Goal: Task Accomplishment & Management: Manage account settings

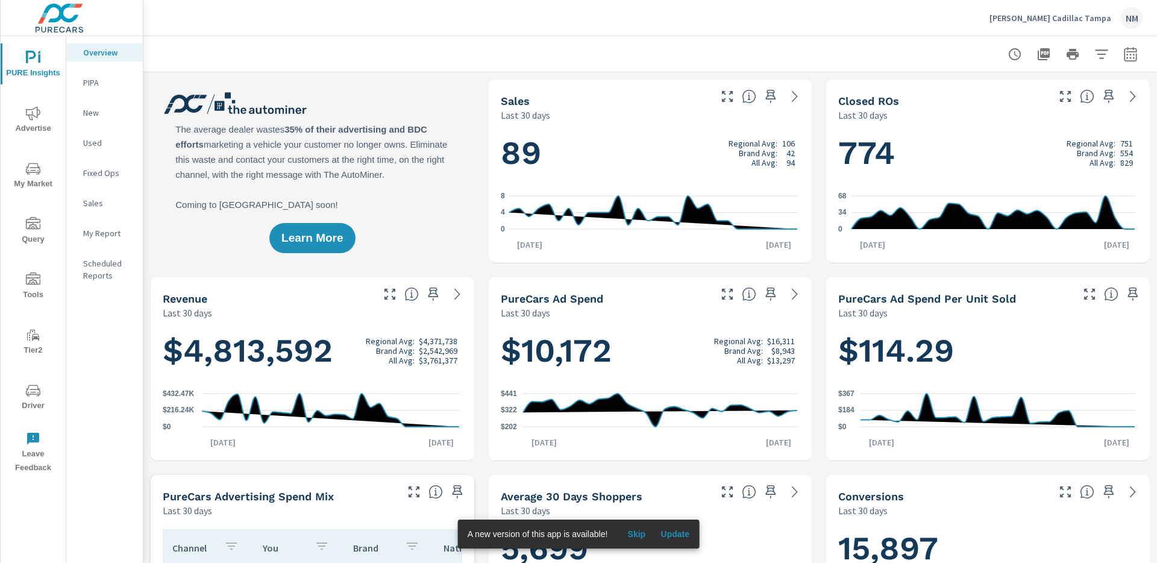
scroll to position [1, 0]
click at [1123, 51] on icon "button" at bounding box center [1129, 53] width 13 height 14
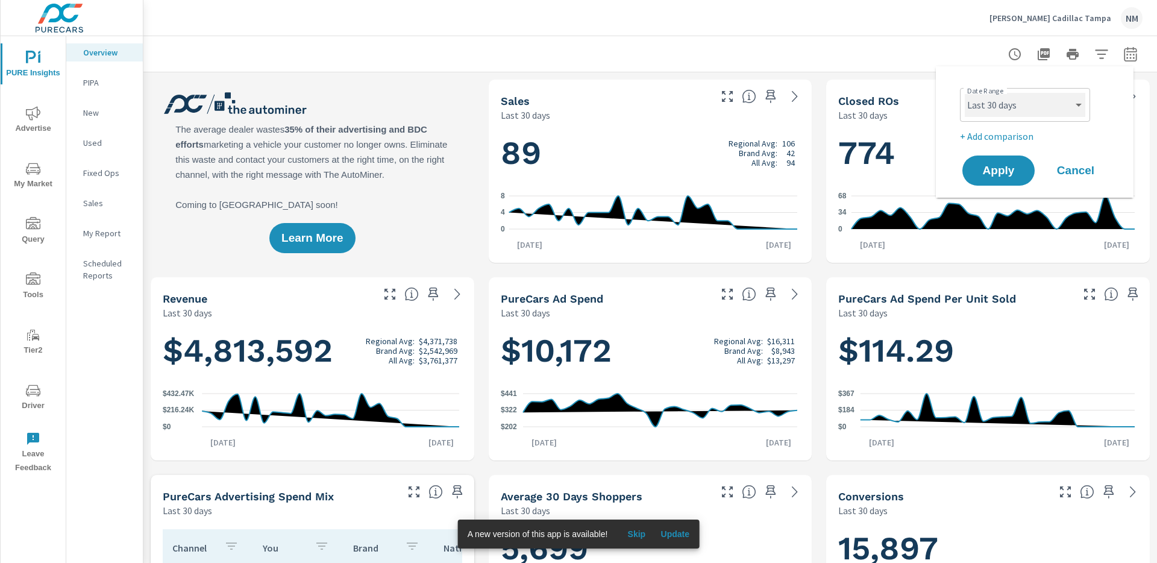
click at [1035, 110] on select "Custom Yesterday Last week Last 7 days Last 14 days Last 30 days Last 45 days L…" at bounding box center [1024, 105] width 120 height 24
click at [964, 93] on select "Custom Yesterday Last week Last 7 days Last 14 days Last 30 days Last 45 days L…" at bounding box center [1024, 105] width 120 height 24
select select "Last month"
click at [1013, 131] on p "+ Add comparison" at bounding box center [1037, 136] width 154 height 14
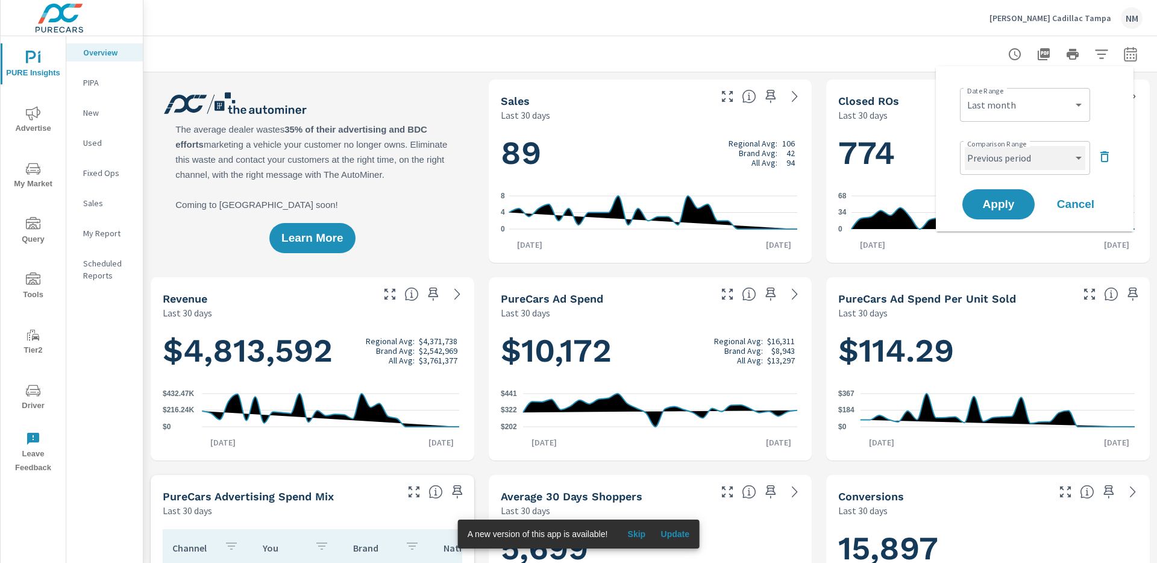
click at [1008, 167] on select "Custom Previous period Previous month Previous year" at bounding box center [1024, 158] width 120 height 24
click at [964, 146] on select "Custom Previous period Previous month Previous year" at bounding box center [1024, 158] width 120 height 24
select select "Previous month"
click at [994, 204] on span "Apply" at bounding box center [997, 204] width 49 height 11
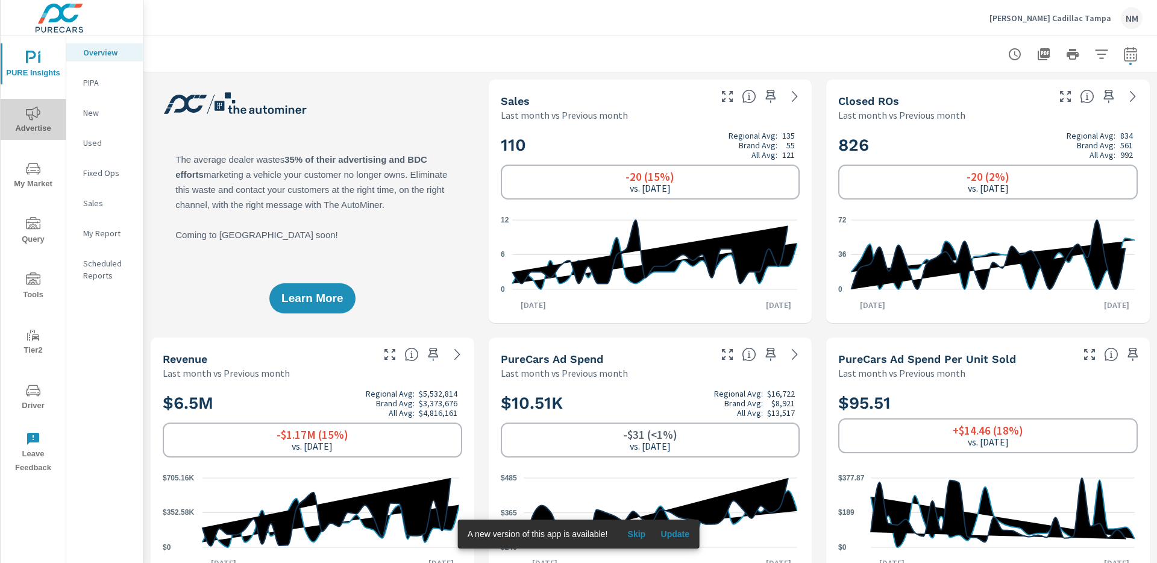
click at [22, 111] on span "Advertise" at bounding box center [33, 121] width 58 height 30
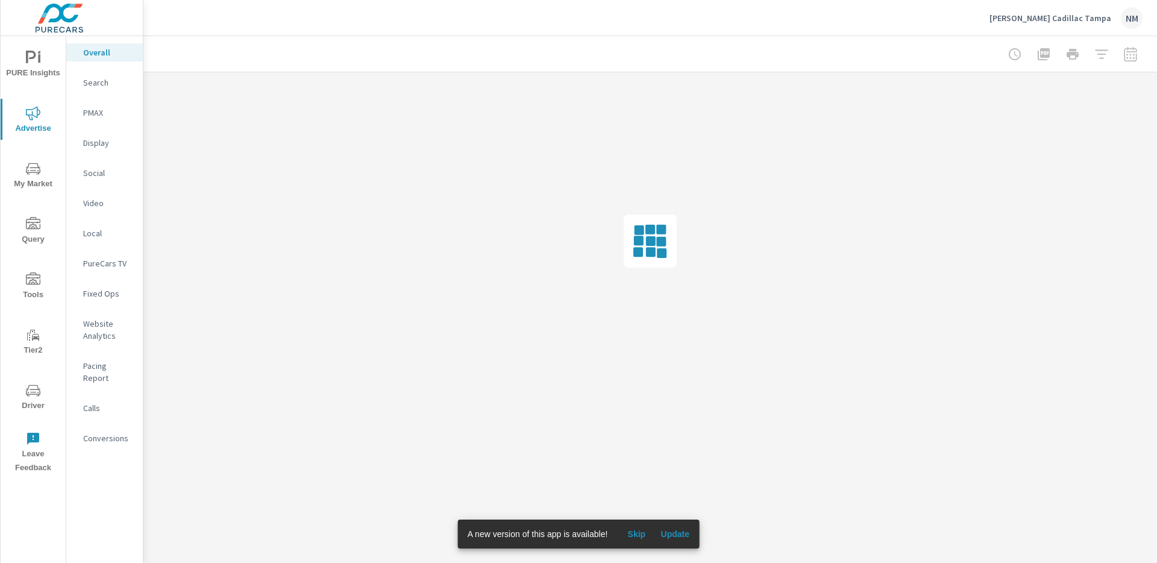
click at [105, 90] on div "Search" at bounding box center [104, 82] width 76 height 18
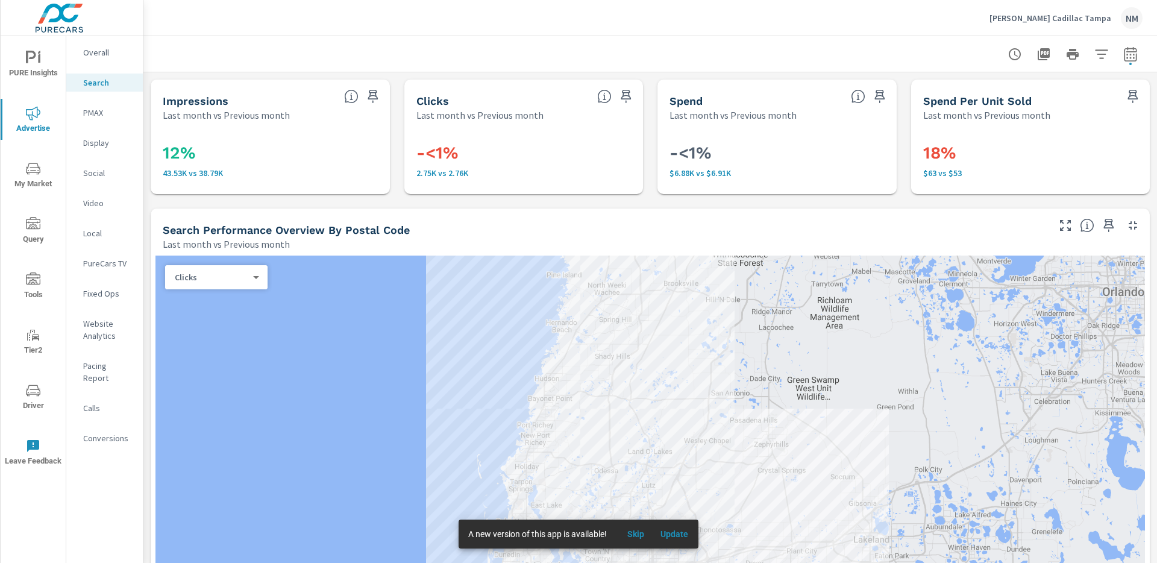
click at [676, 535] on span "Update" at bounding box center [674, 533] width 29 height 11
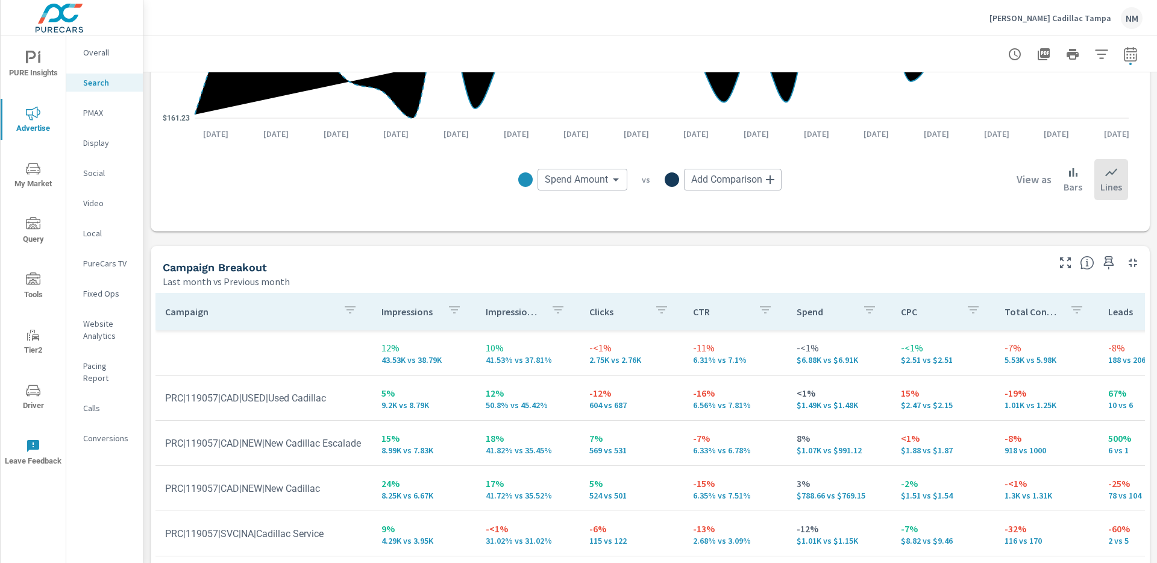
scroll to position [994, 0]
click at [1090, 20] on p "[PERSON_NAME] Cadillac Tampa" at bounding box center [1050, 18] width 122 height 11
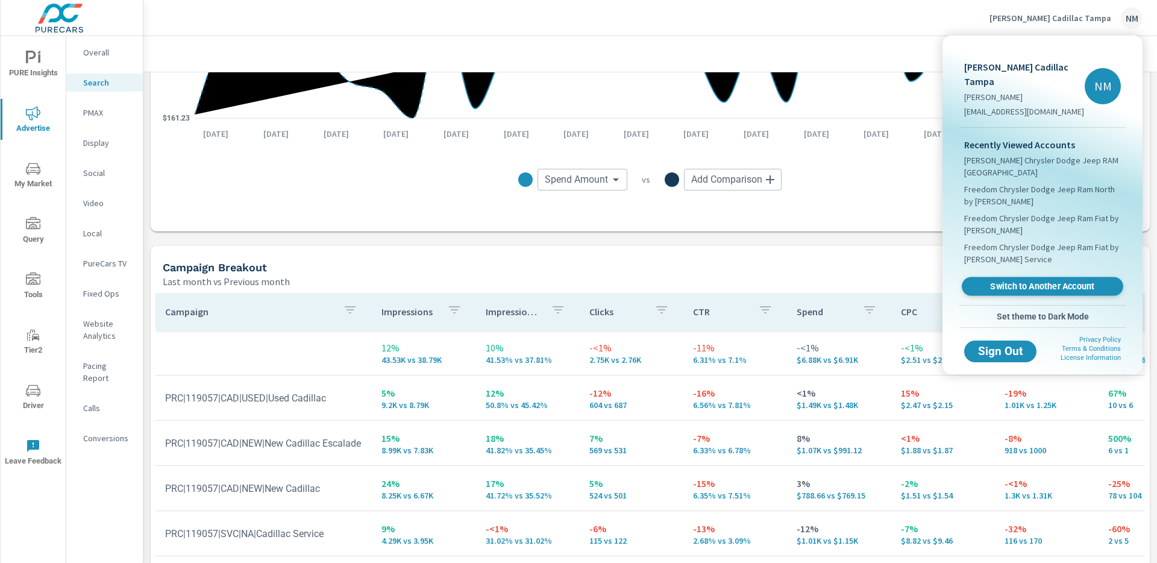
click at [999, 281] on span "Switch to Another Account" at bounding box center [1042, 286] width 148 height 11
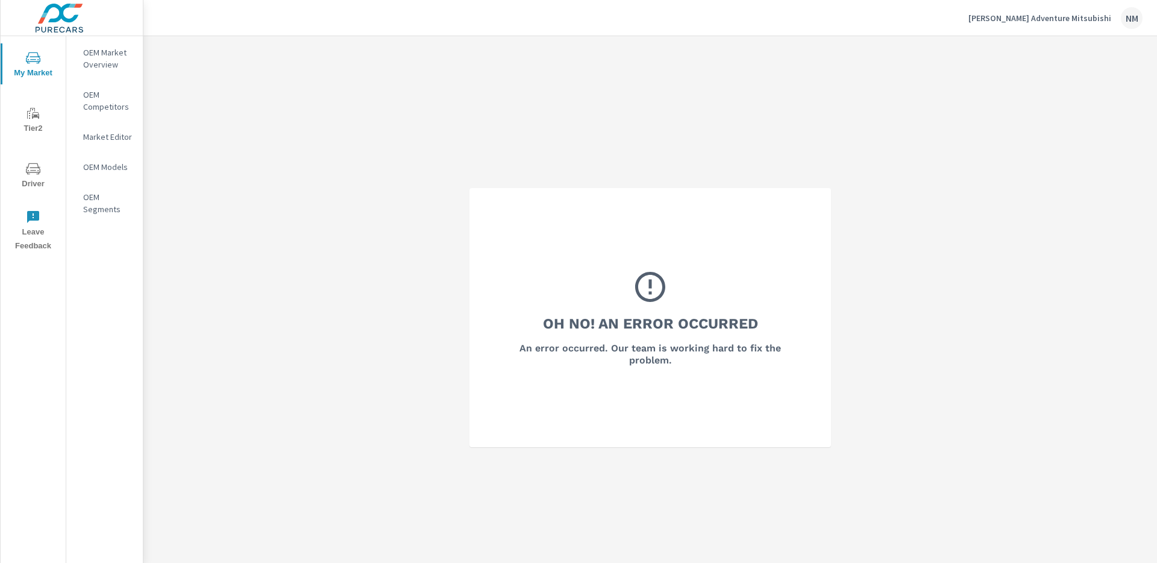
click at [1083, 13] on p "[PERSON_NAME] Adventure Mitsubishi" at bounding box center [1039, 18] width 143 height 11
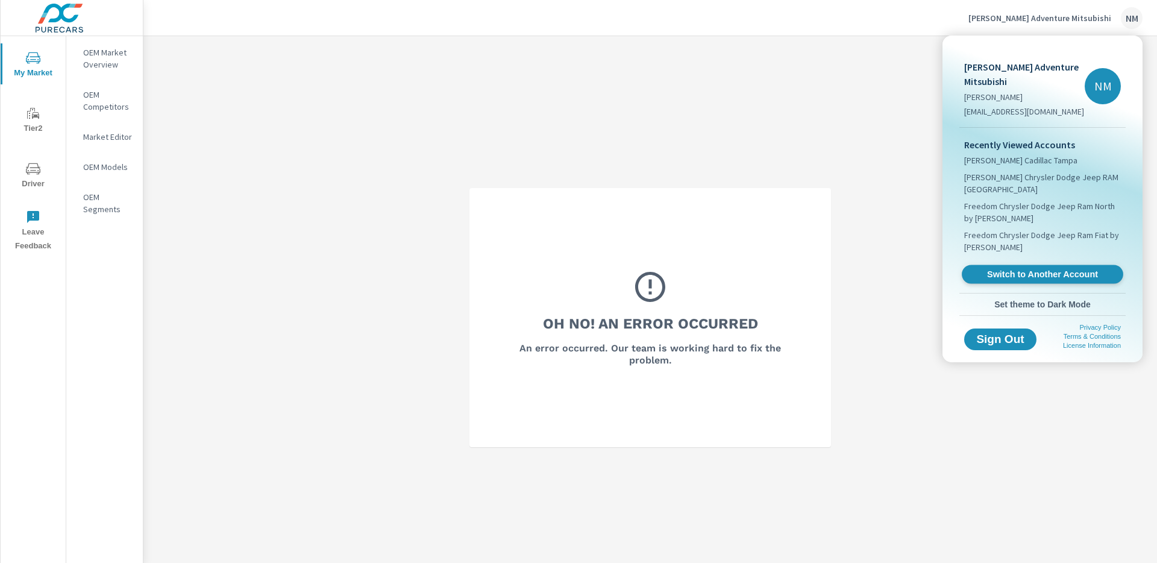
click at [1021, 271] on span "Switch to Another Account" at bounding box center [1042, 274] width 148 height 11
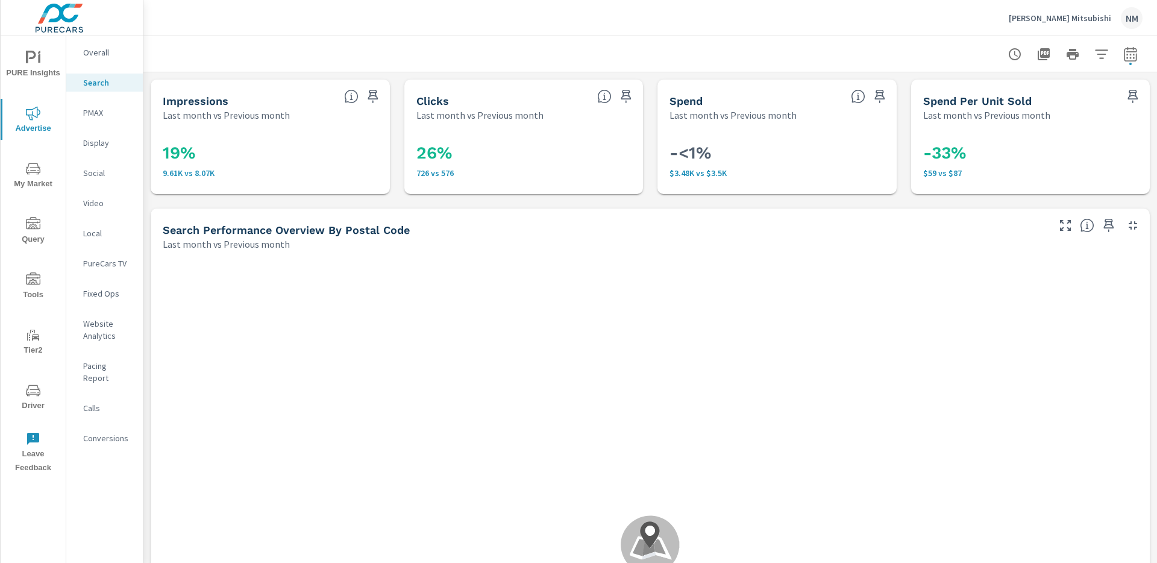
click at [1125, 56] on icon "button" at bounding box center [1130, 54] width 14 height 14
select select "Last month"
select select "Previous month"
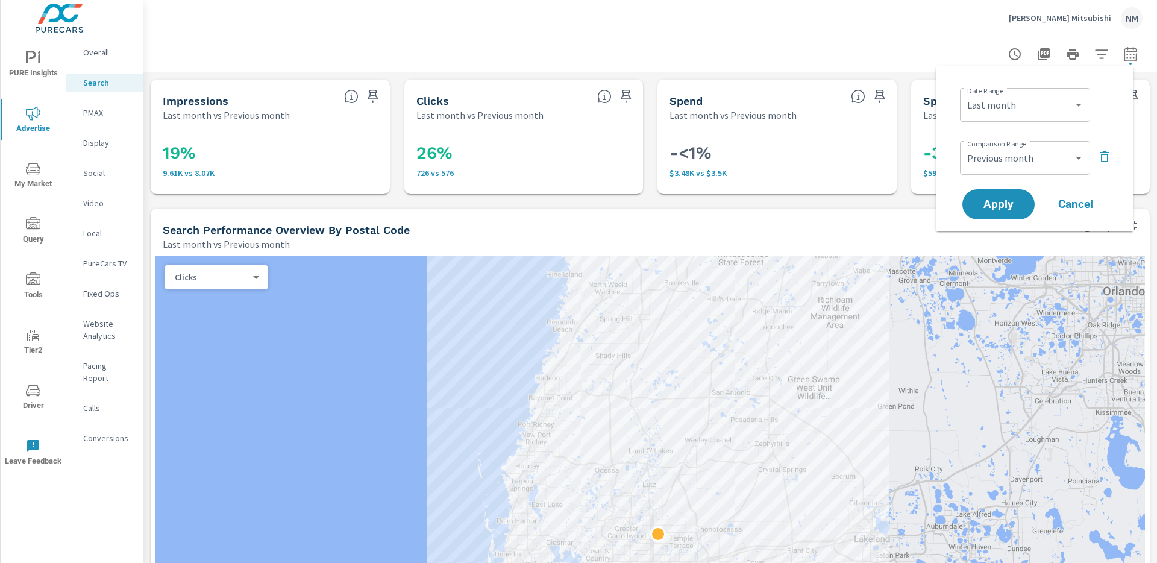
click at [1125, 56] on icon "button" at bounding box center [1130, 54] width 14 height 14
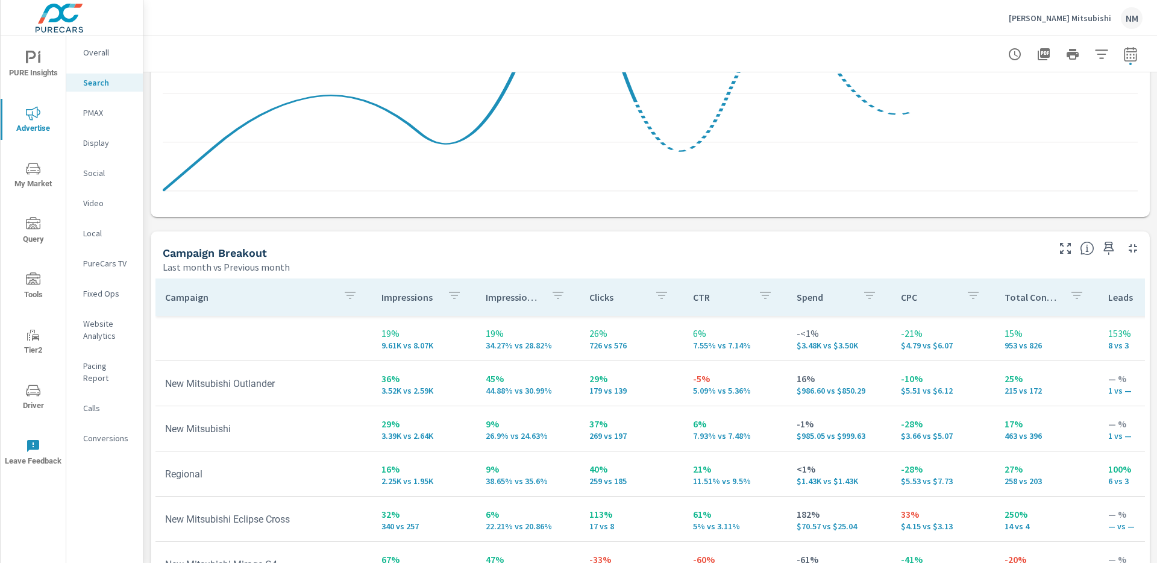
scroll to position [1045, 0]
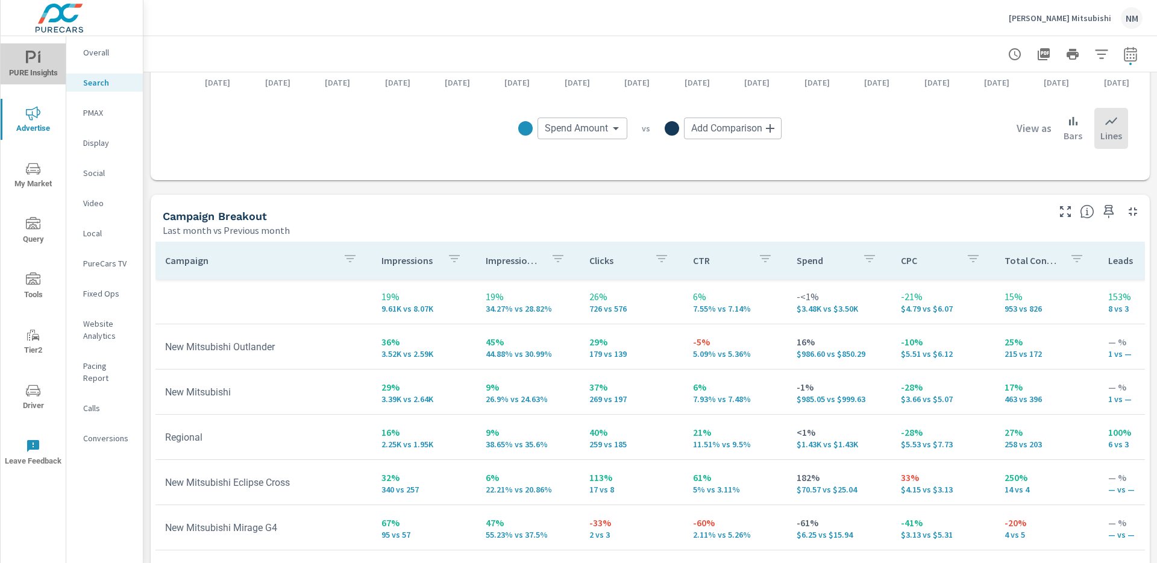
click at [34, 65] on span "PURE Insights" at bounding box center [33, 66] width 58 height 30
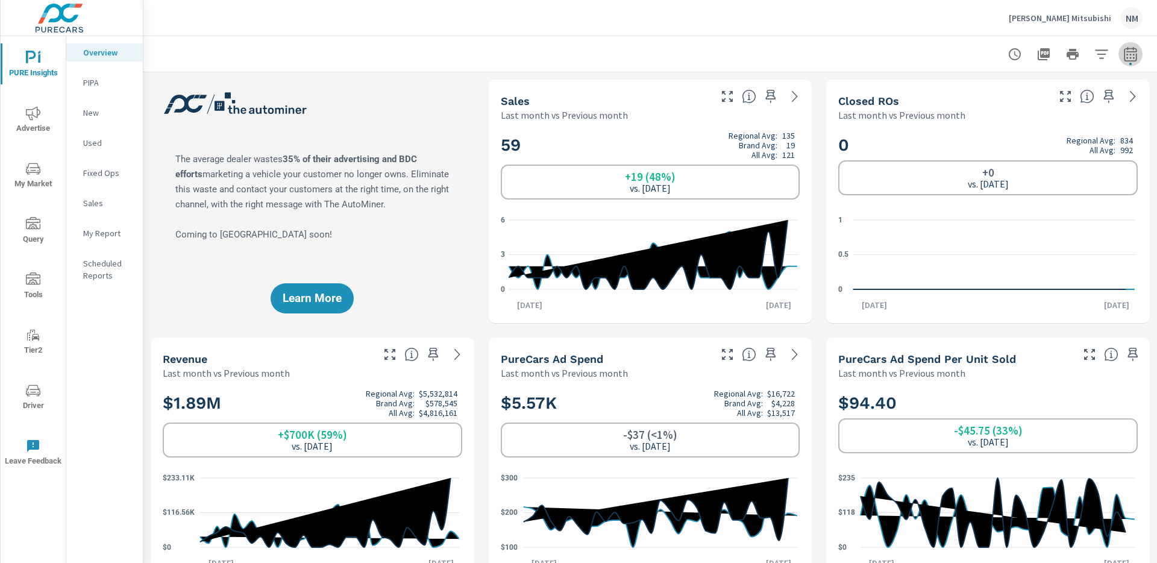
click at [1126, 64] on button "button" at bounding box center [1130, 54] width 24 height 24
select select "Last month"
select select "Previous month"
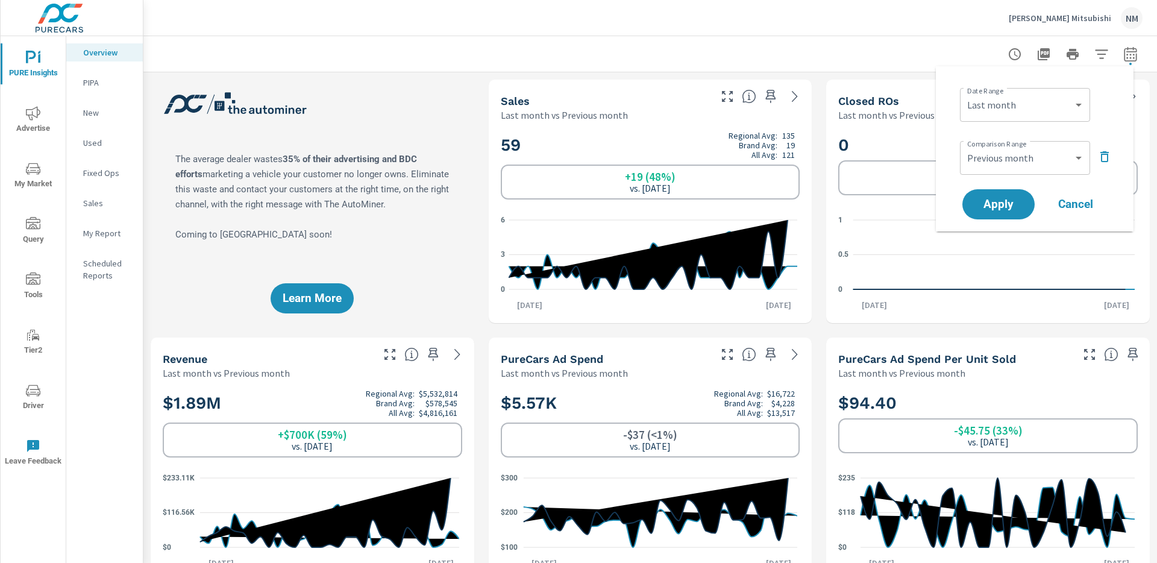
click at [1129, 55] on button "button" at bounding box center [1130, 54] width 24 height 24
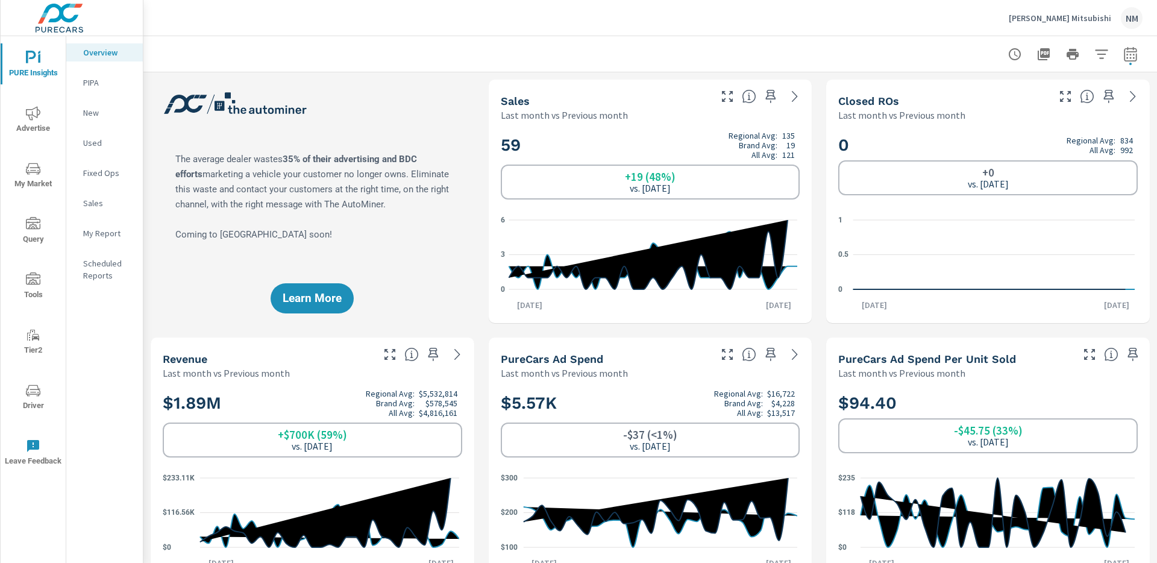
scroll to position [1, 0]
click at [100, 114] on p "New" at bounding box center [108, 113] width 50 height 12
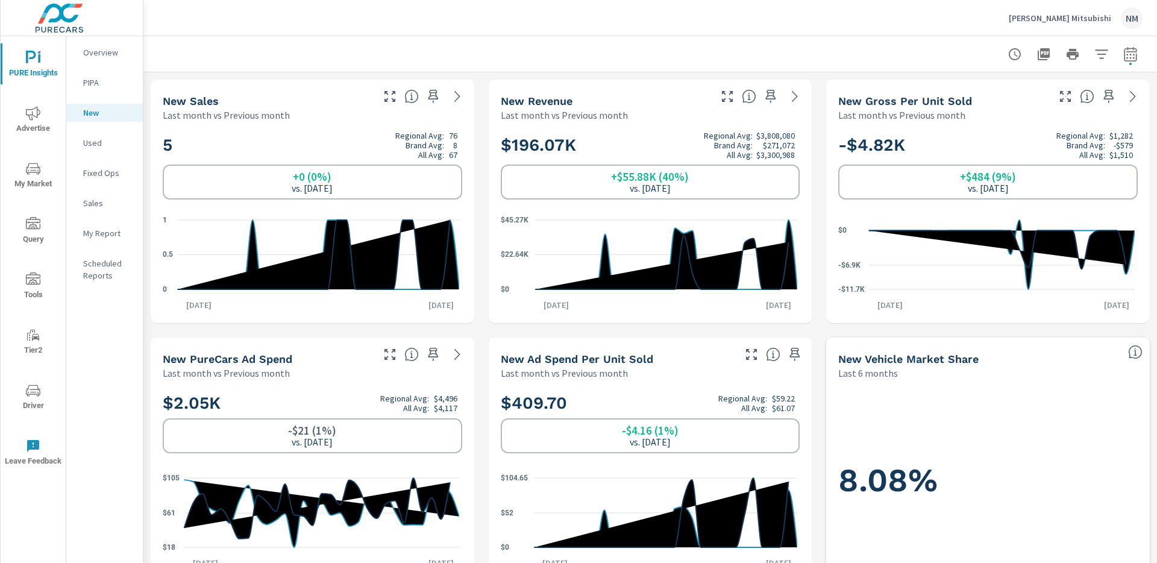
click at [102, 52] on p "Overview" at bounding box center [108, 52] width 50 height 12
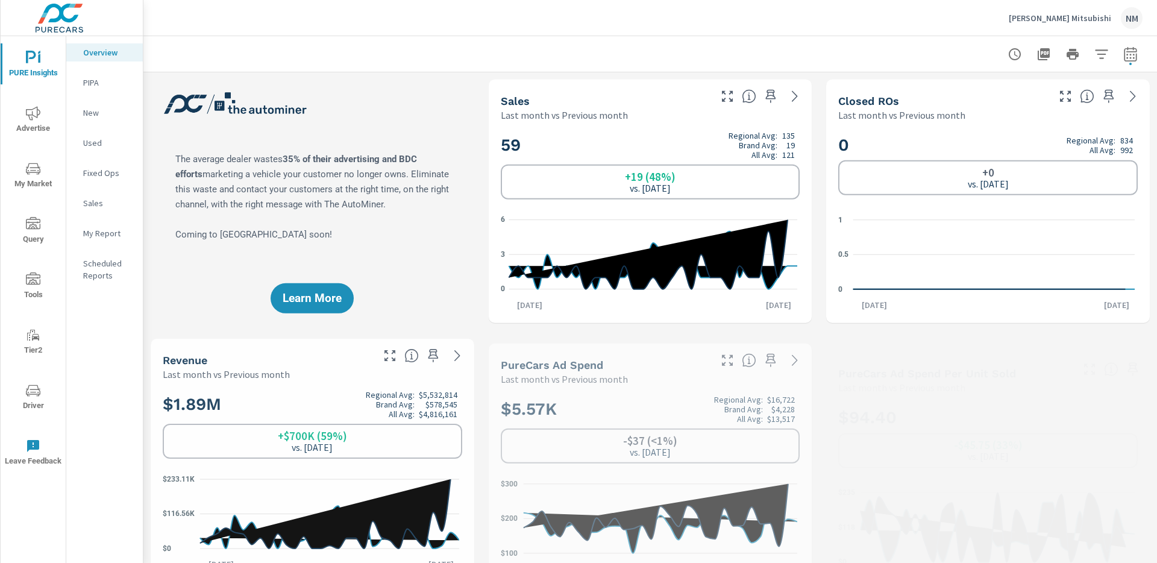
scroll to position [1, 0]
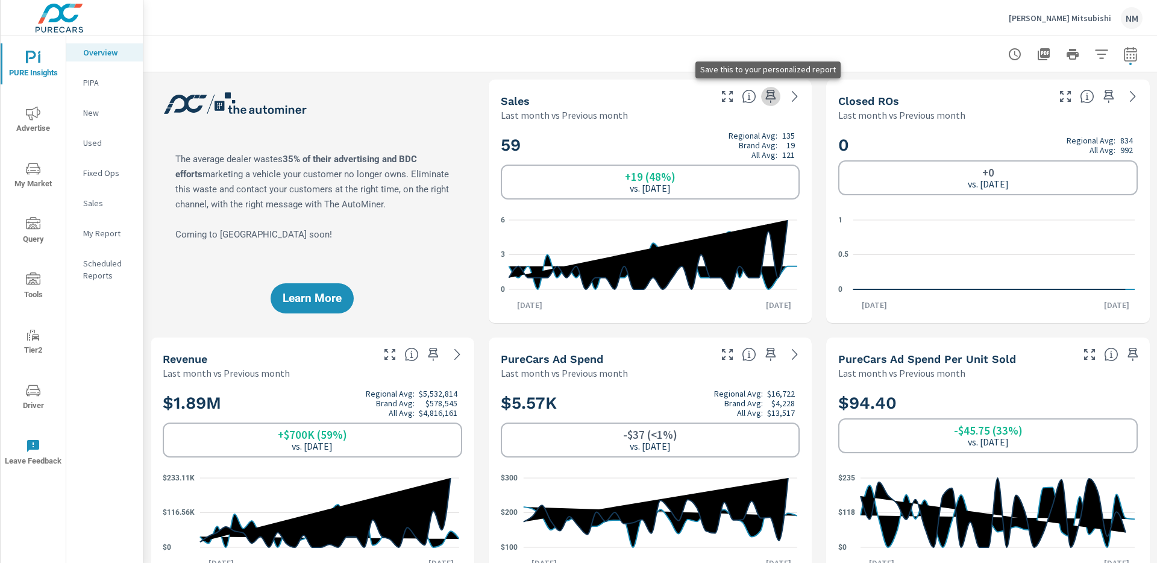
click at [767, 95] on icon "button" at bounding box center [771, 96] width 10 height 13
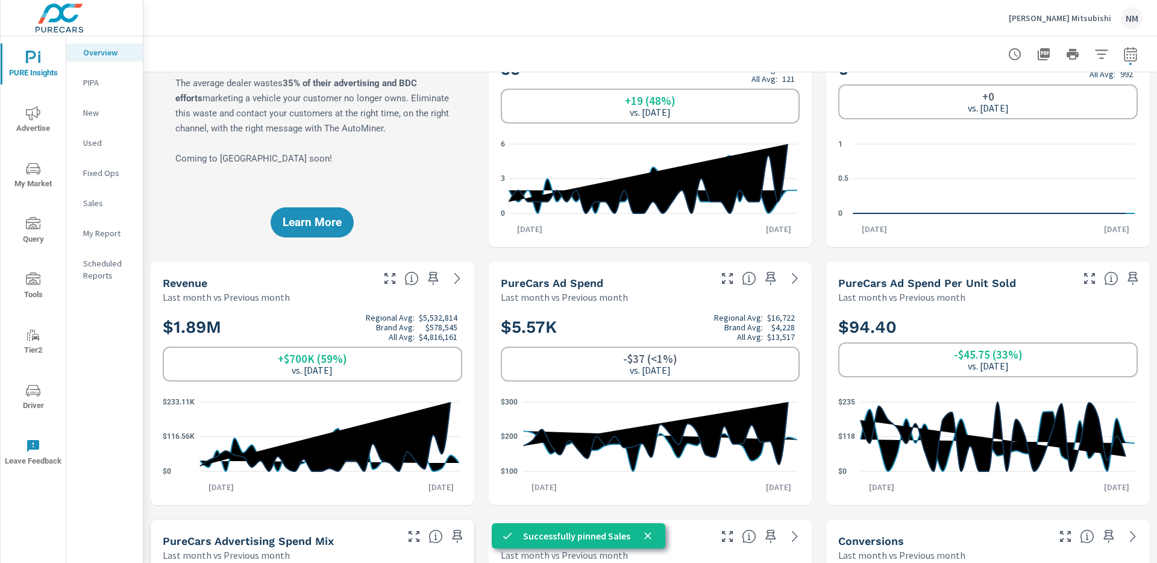
scroll to position [81, 0]
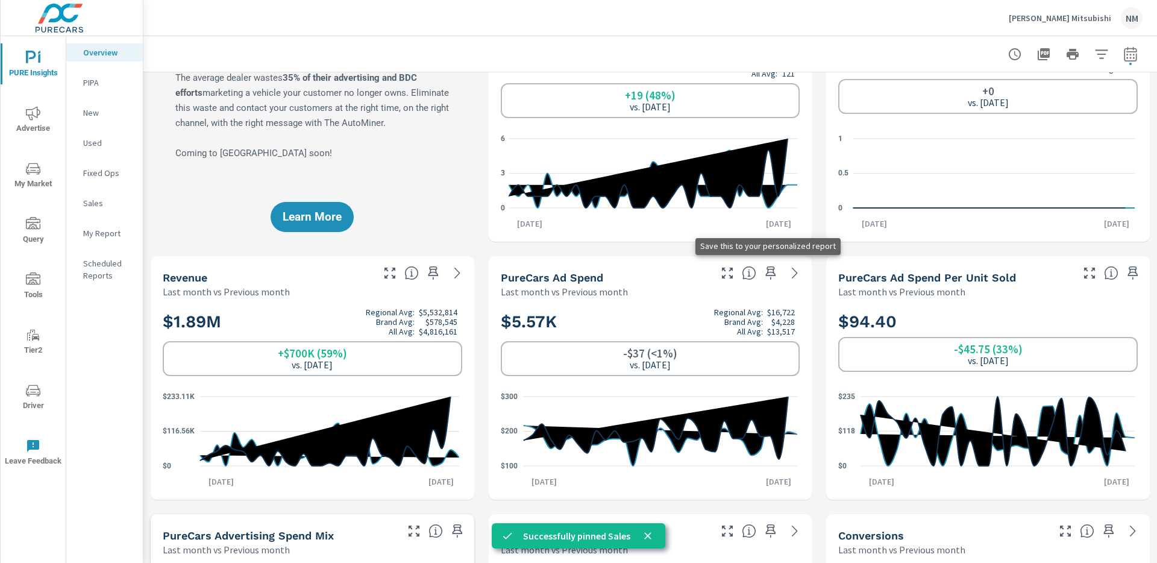
click at [767, 275] on icon "button" at bounding box center [770, 273] width 14 height 14
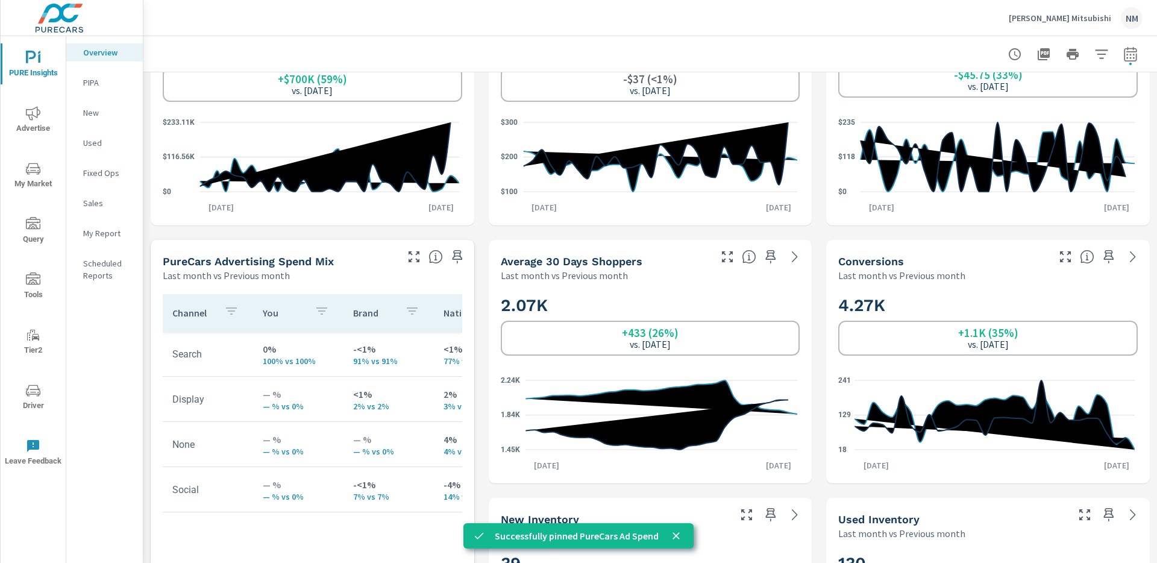
scroll to position [372, 0]
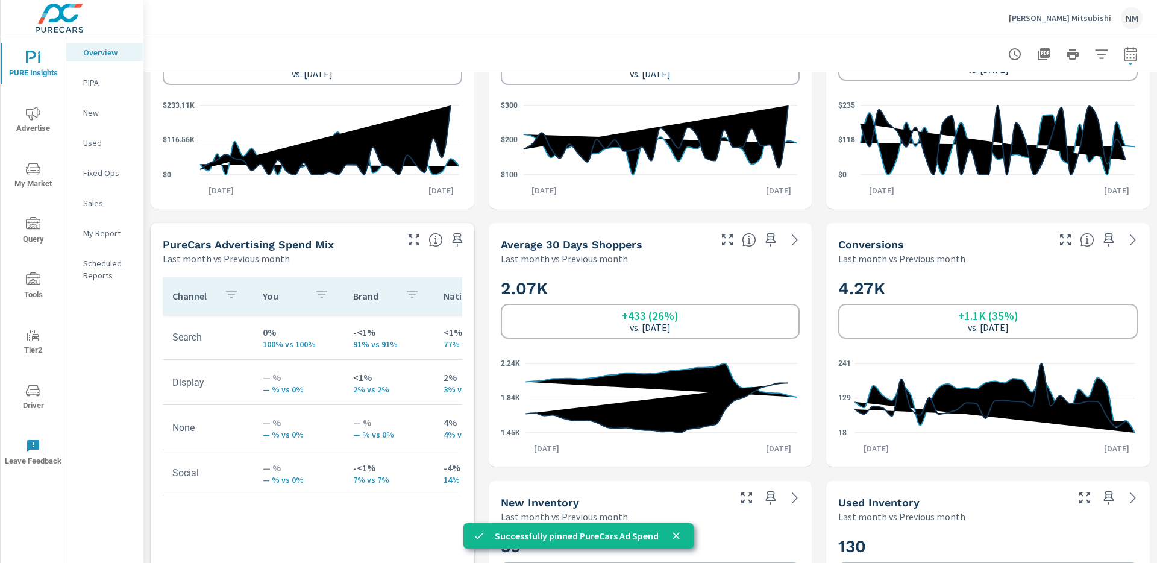
click at [765, 241] on icon "button" at bounding box center [770, 240] width 14 height 14
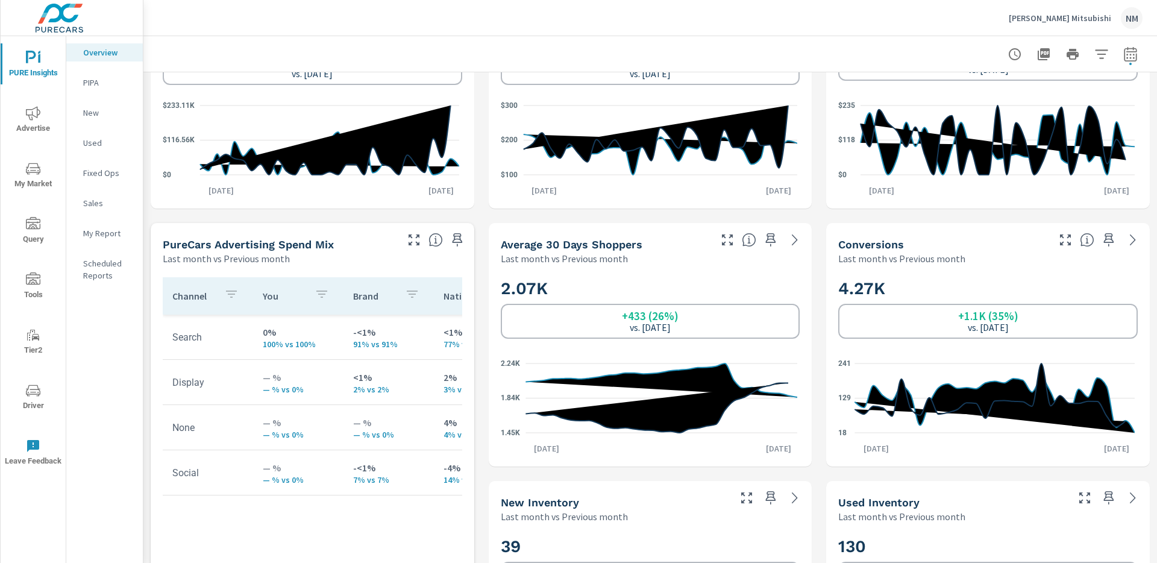
click at [1101, 243] on icon "button" at bounding box center [1108, 240] width 14 height 14
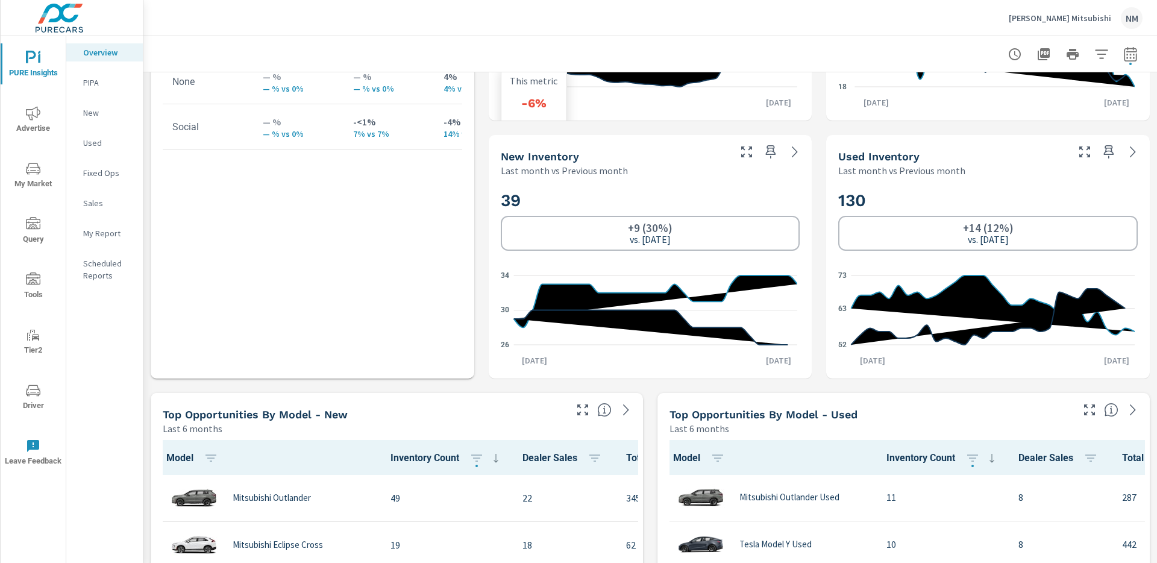
scroll to position [743, 0]
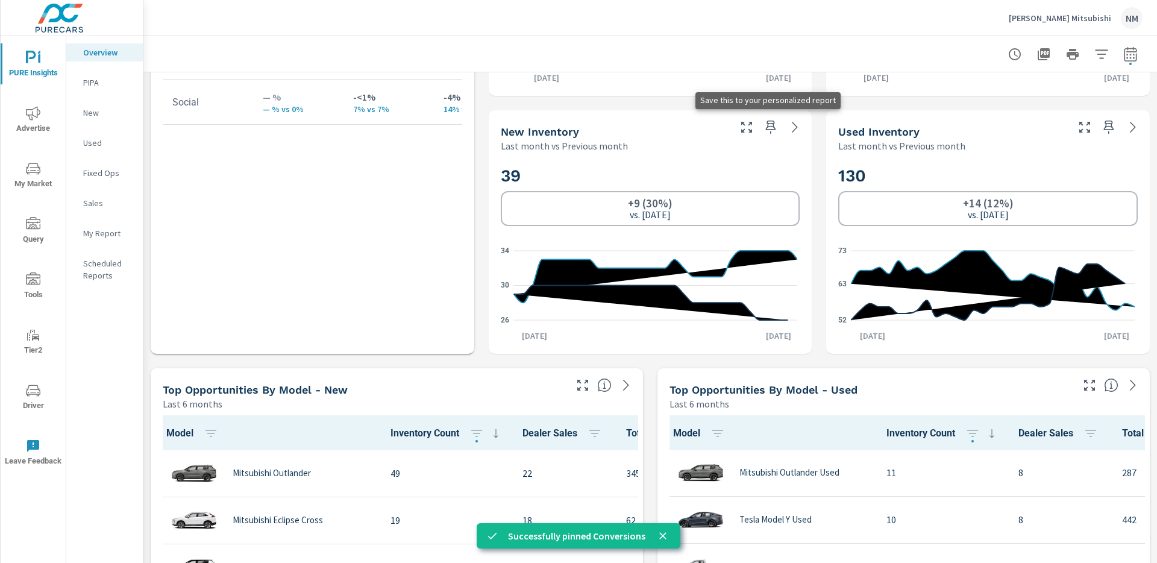
click at [766, 126] on icon "button" at bounding box center [770, 127] width 14 height 14
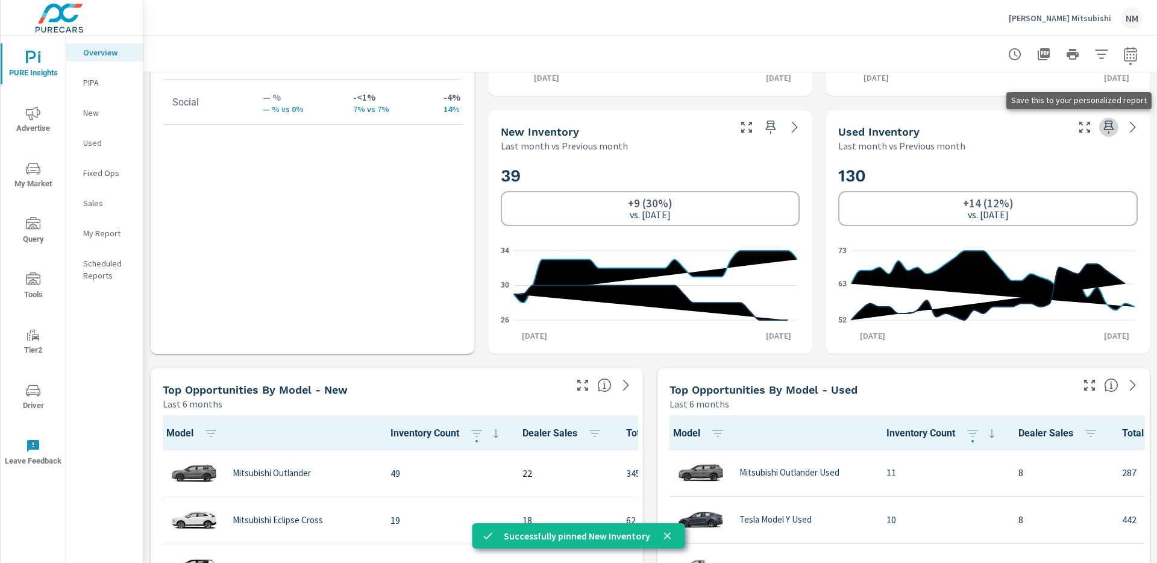
click at [1107, 130] on button "button" at bounding box center [1108, 126] width 19 height 19
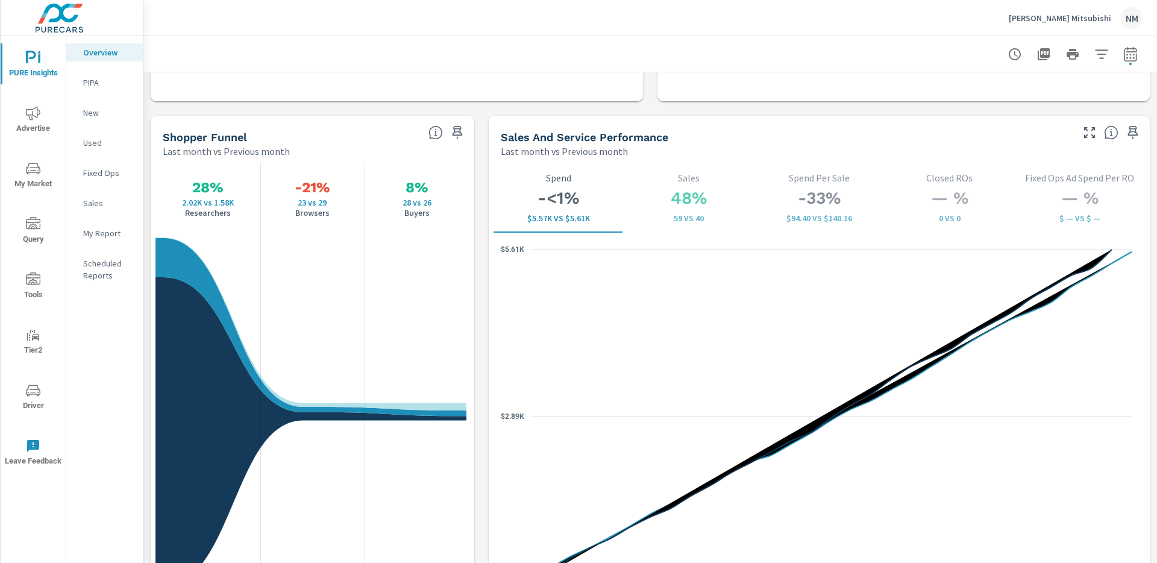
scroll to position [1546, 0]
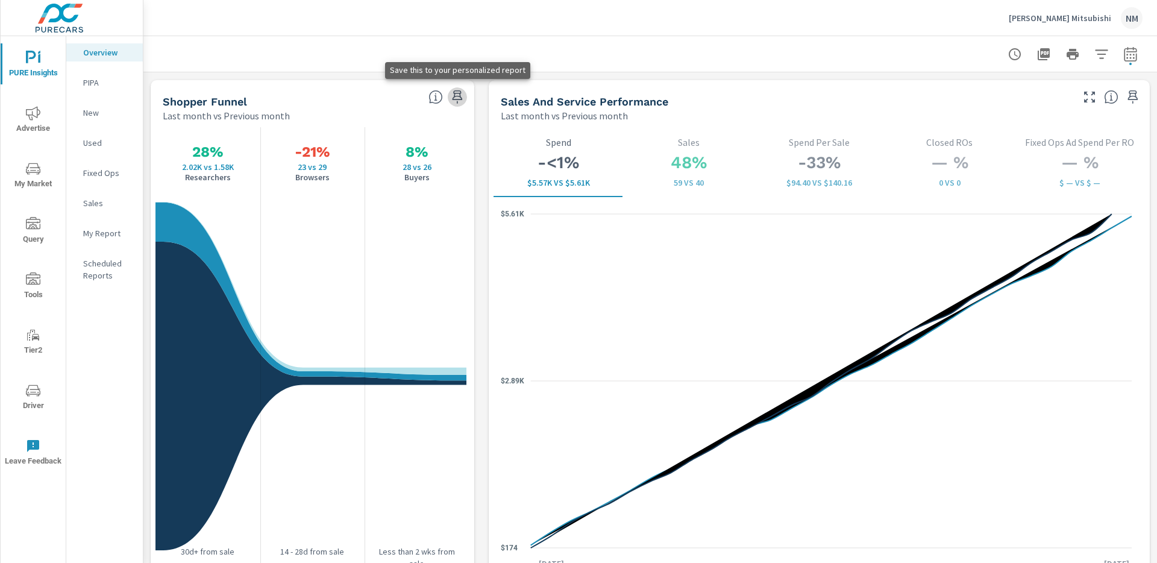
click at [460, 95] on icon "button" at bounding box center [457, 97] width 14 height 14
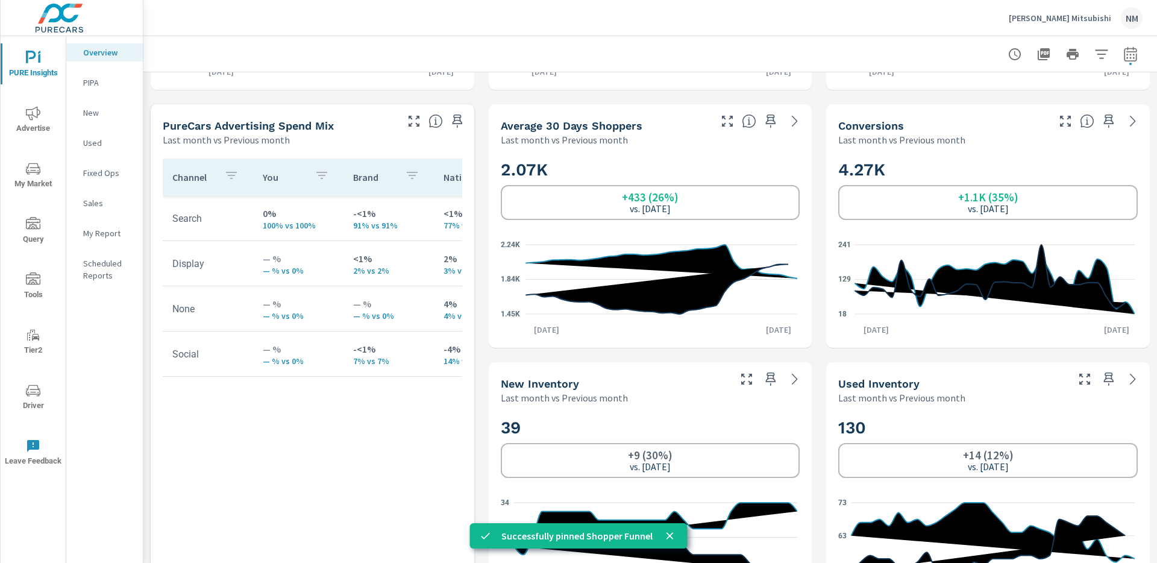
scroll to position [0, 0]
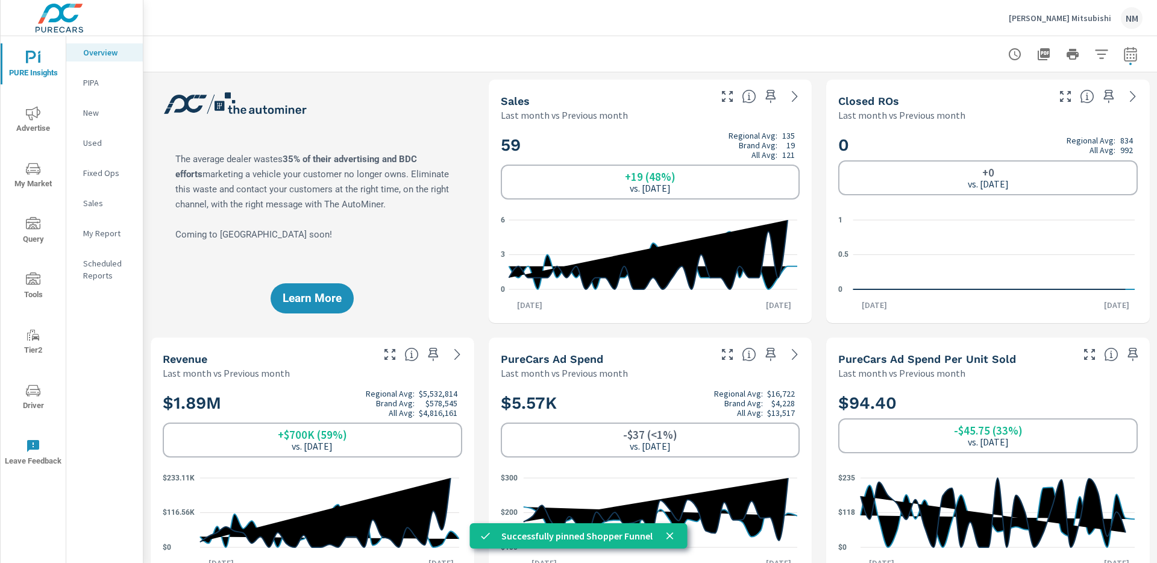
click at [105, 237] on p "My Report" at bounding box center [108, 233] width 50 height 12
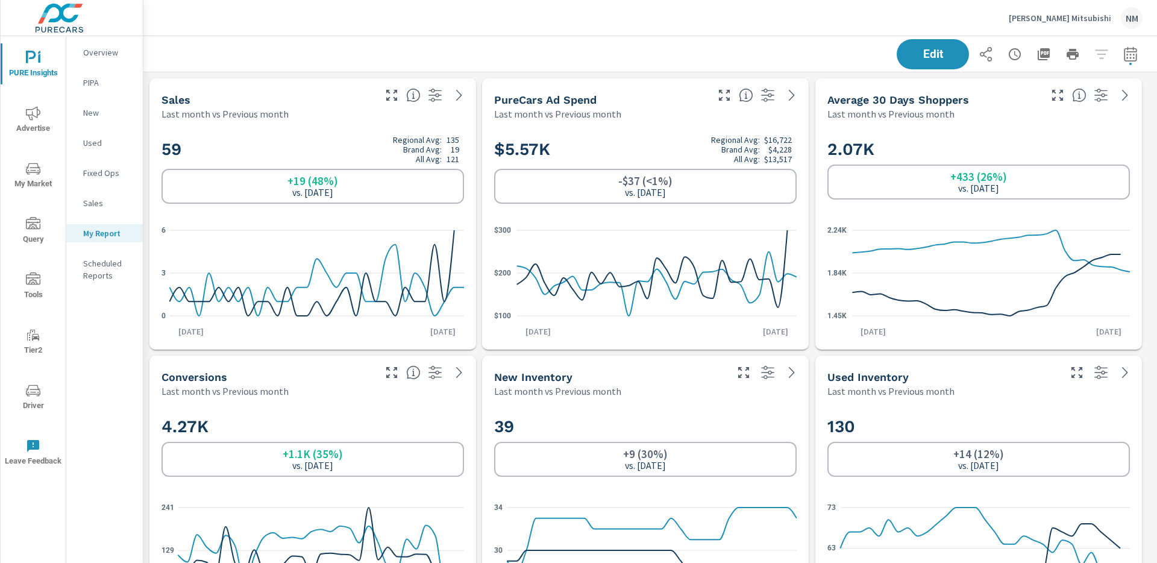
scroll to position [1133, 1023]
